Goal: Navigation & Orientation: Find specific page/section

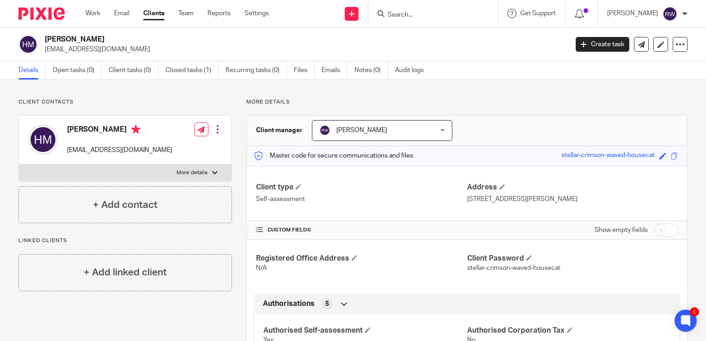
scroll to position [5, 0]
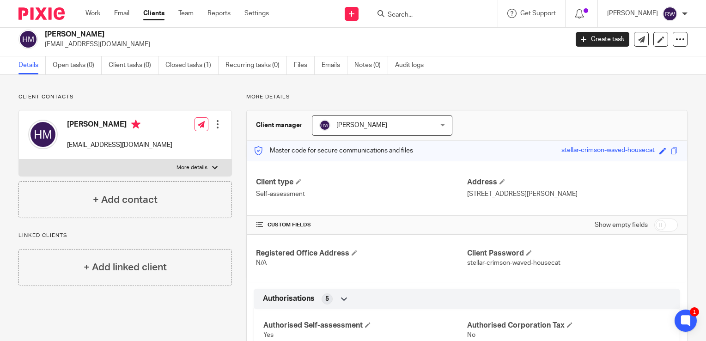
click at [449, 10] on form at bounding box center [436, 14] width 98 height 12
click at [433, 18] on input "Search" at bounding box center [428, 15] width 83 height 8
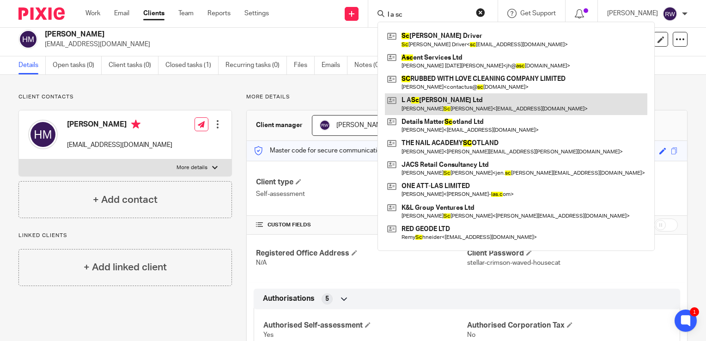
type input "l a sc"
click at [443, 104] on link at bounding box center [516, 103] width 263 height 21
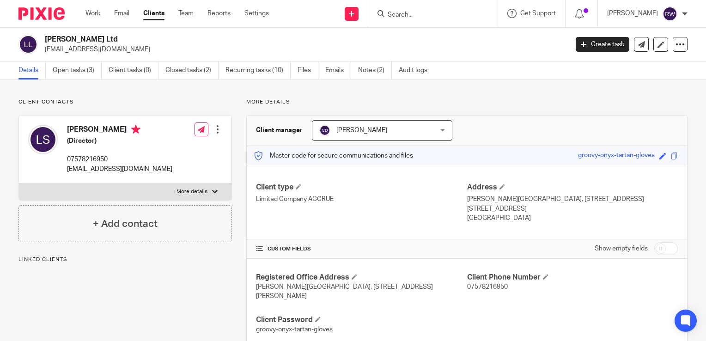
click at [414, 13] on input "Search" at bounding box center [428, 15] width 83 height 8
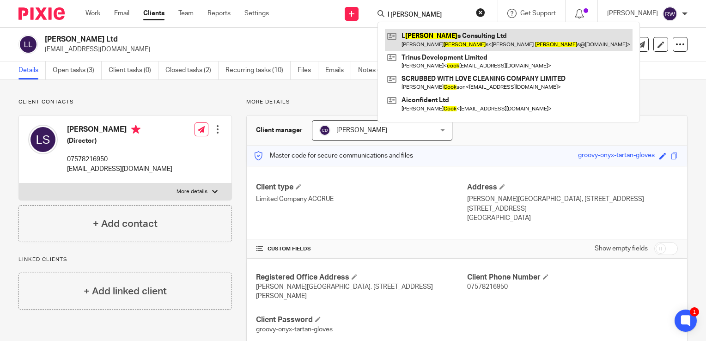
type input "l [PERSON_NAME]"
click at [426, 31] on link at bounding box center [509, 39] width 248 height 21
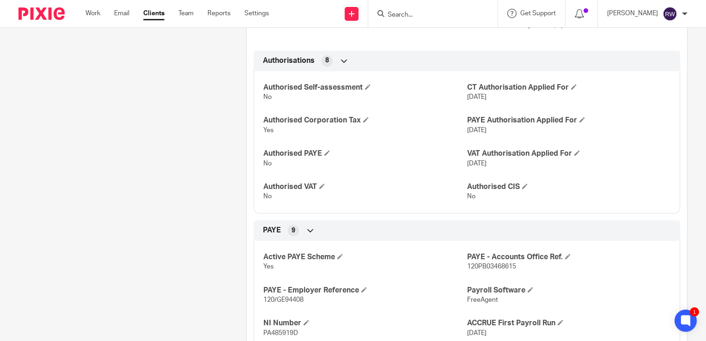
scroll to position [326, 0]
